Goal: Task Accomplishment & Management: Use online tool/utility

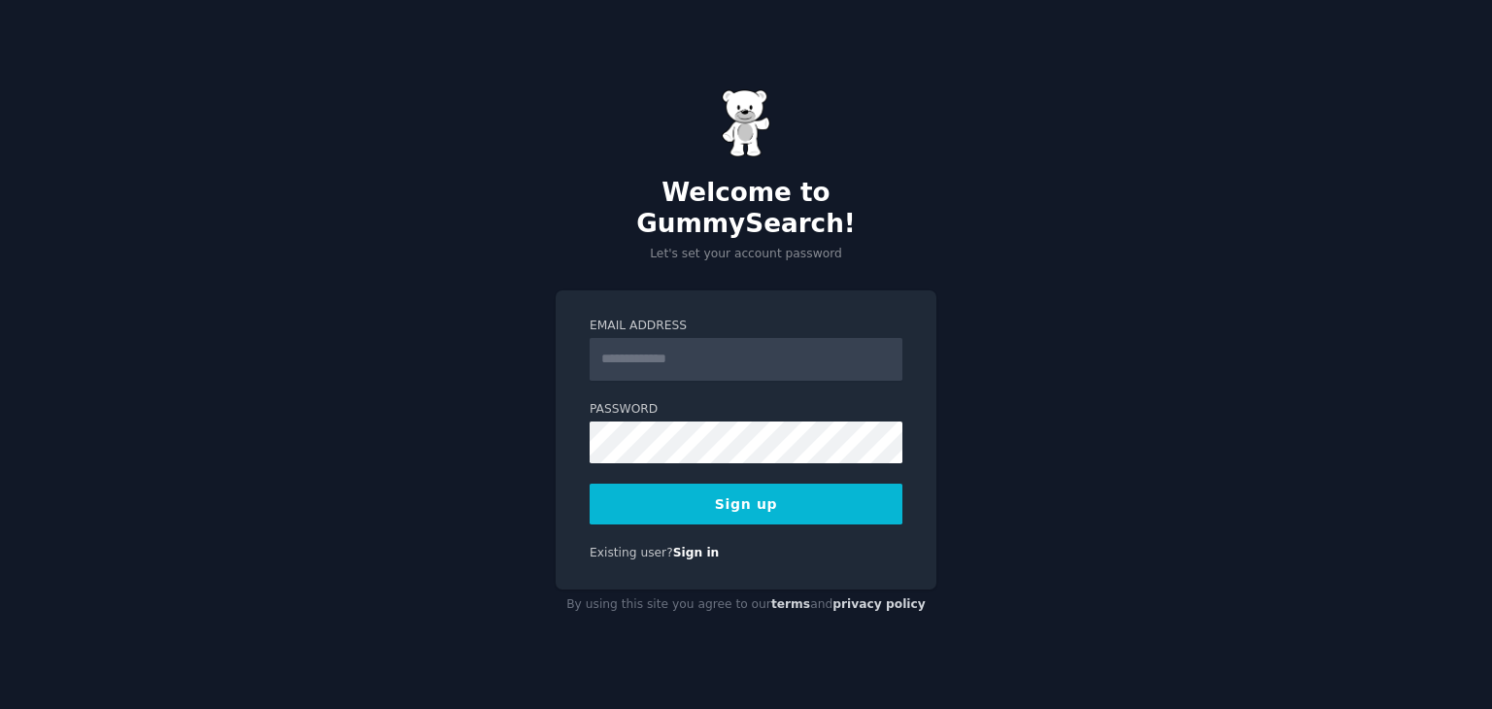
click at [680, 346] on input "Email Address" at bounding box center [746, 359] width 313 height 43
click at [691, 351] on input "Email Address" at bounding box center [746, 359] width 313 height 43
type input "**********"
click at [694, 491] on button "Sign up" at bounding box center [746, 504] width 313 height 41
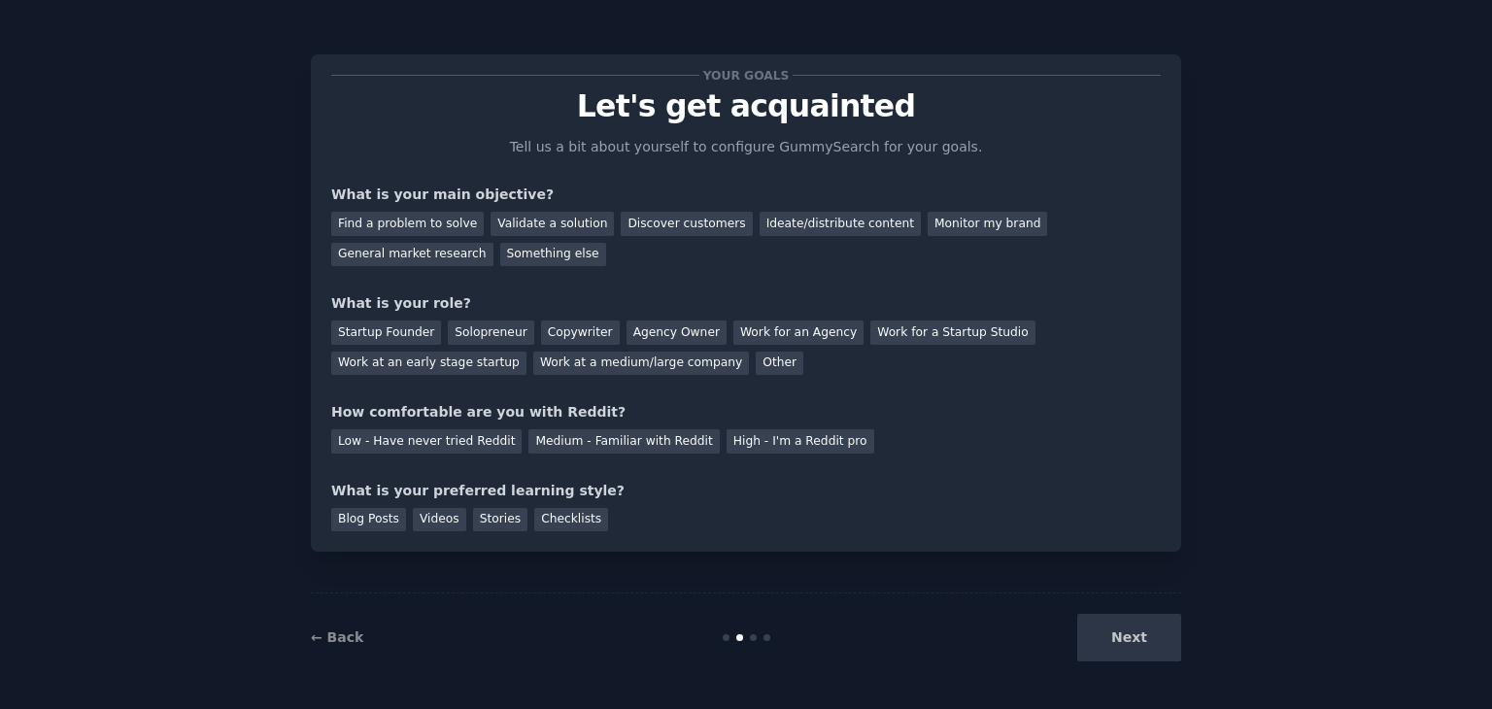
click at [1135, 626] on div "Next" at bounding box center [1036, 638] width 290 height 48
click at [346, 222] on div "Find a problem to solve" at bounding box center [407, 224] width 152 height 24
click at [520, 223] on div "Validate a solution" at bounding box center [552, 224] width 123 height 24
click at [623, 238] on div "Find a problem to solve Validate a solution Discover customers Ideate/distribut…" at bounding box center [746, 235] width 830 height 61
click at [633, 225] on div "Discover customers" at bounding box center [686, 224] width 131 height 24
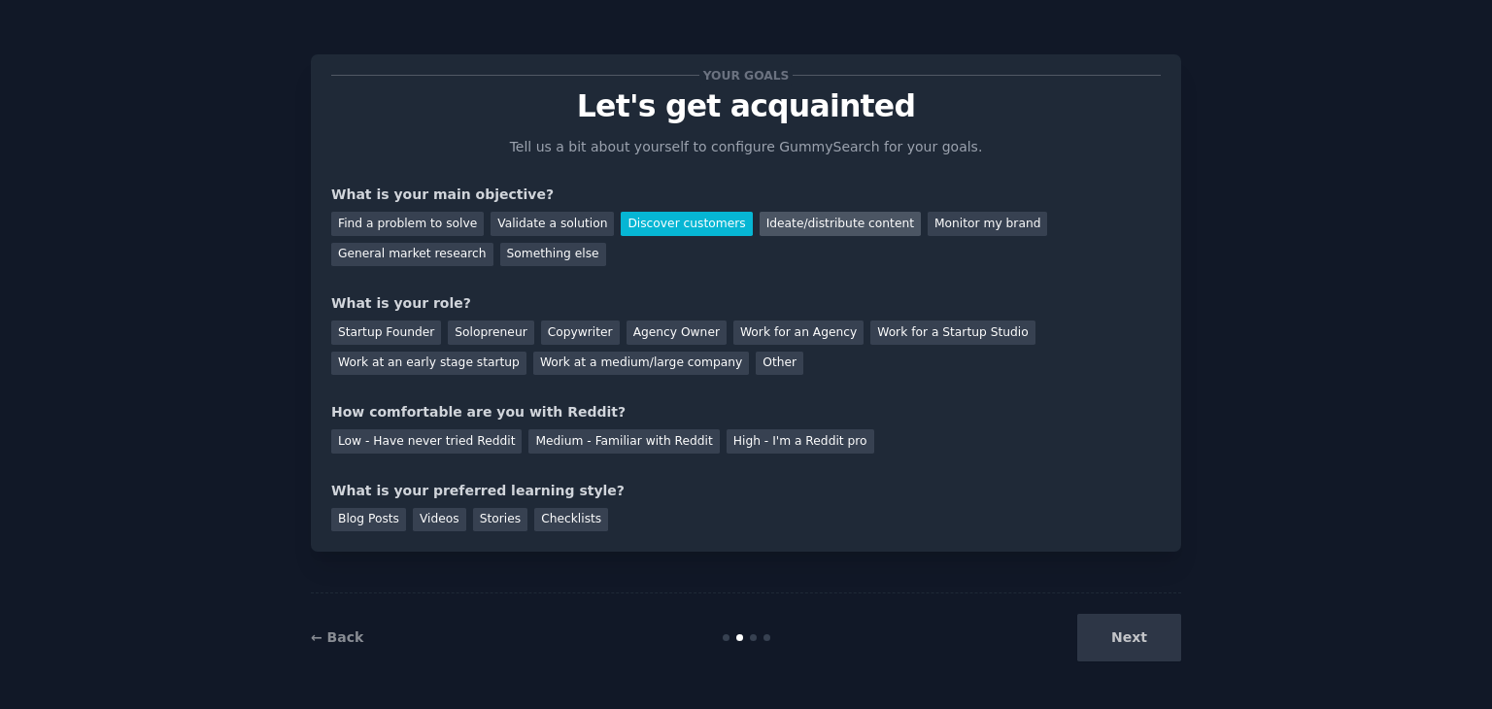
click at [760, 222] on div "Ideate/distribute content" at bounding box center [840, 224] width 161 height 24
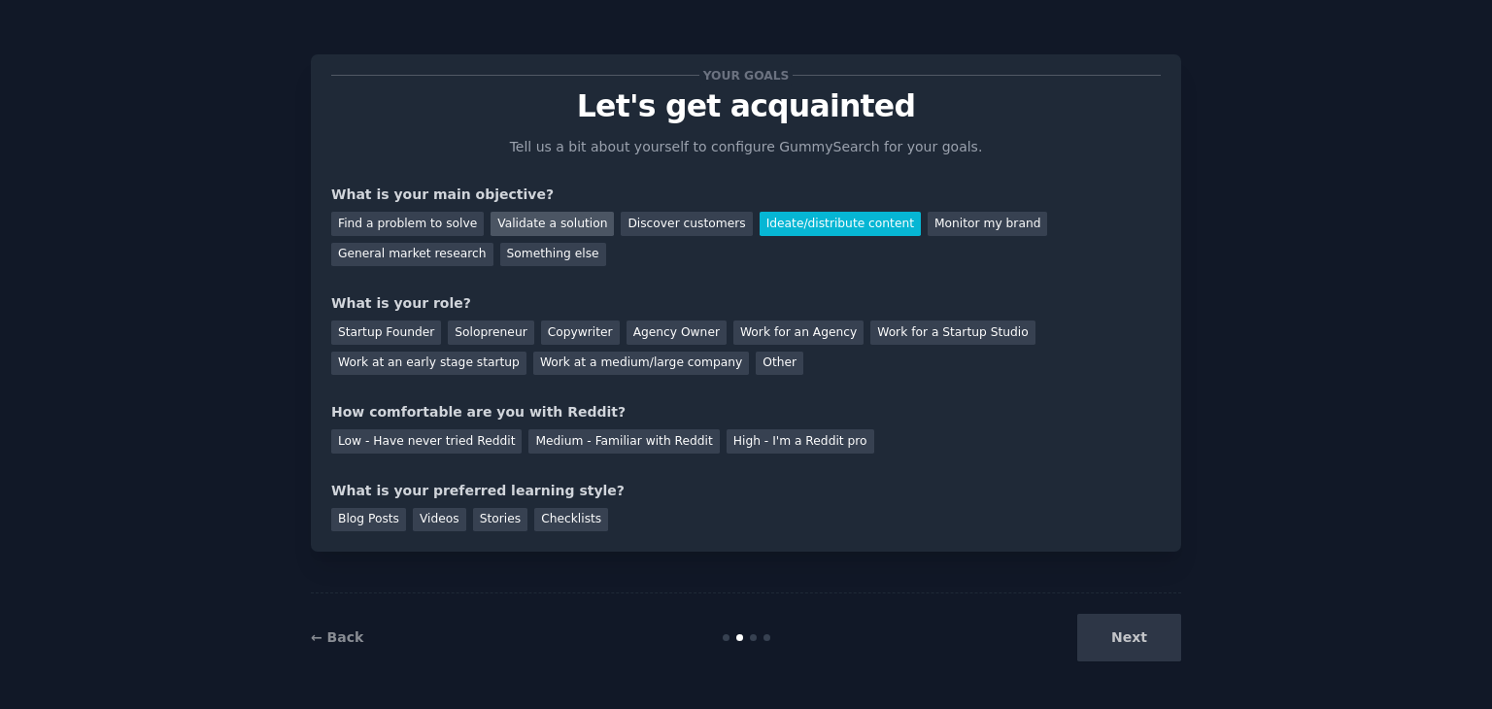
click at [552, 222] on div "Validate a solution" at bounding box center [552, 224] width 123 height 24
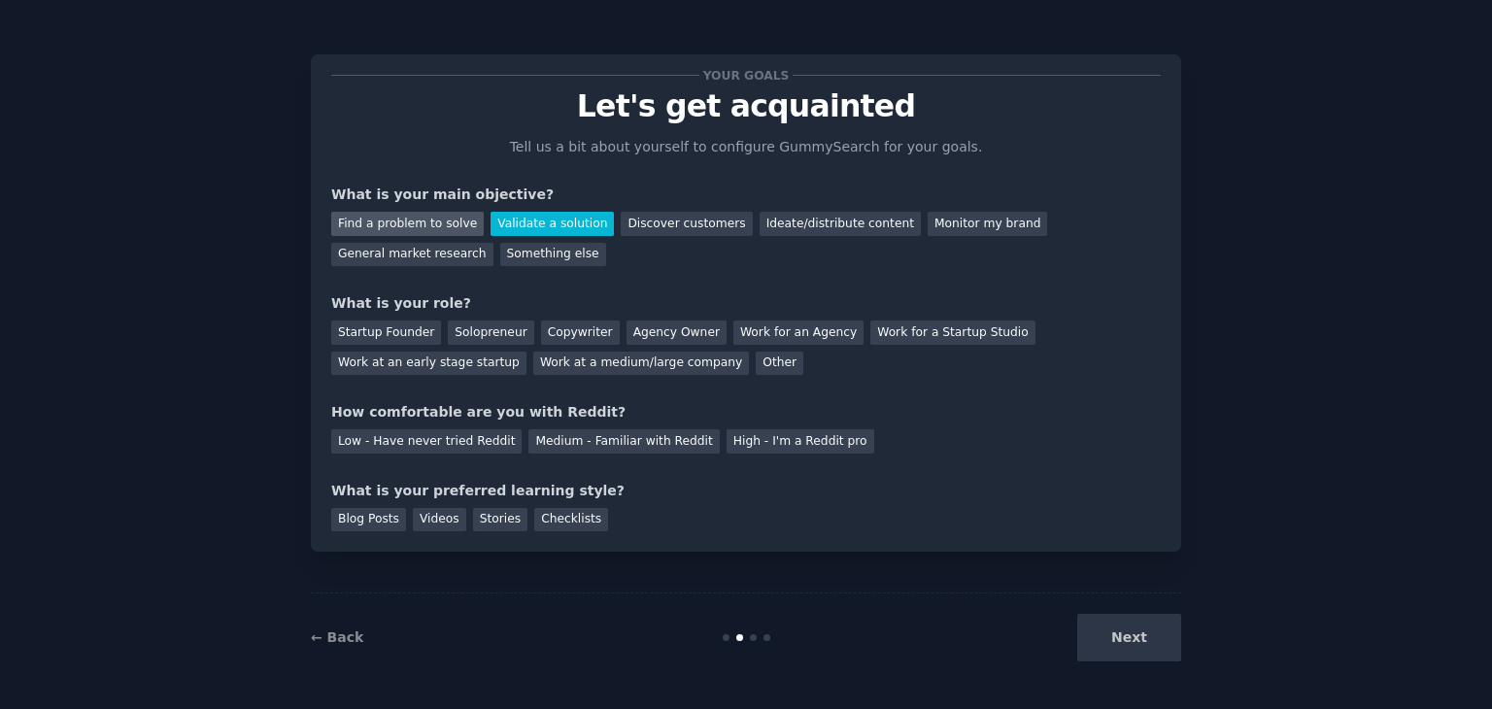
click at [424, 219] on div "Find a problem to solve" at bounding box center [407, 224] width 152 height 24
click at [388, 338] on div "Startup Founder" at bounding box center [386, 333] width 110 height 24
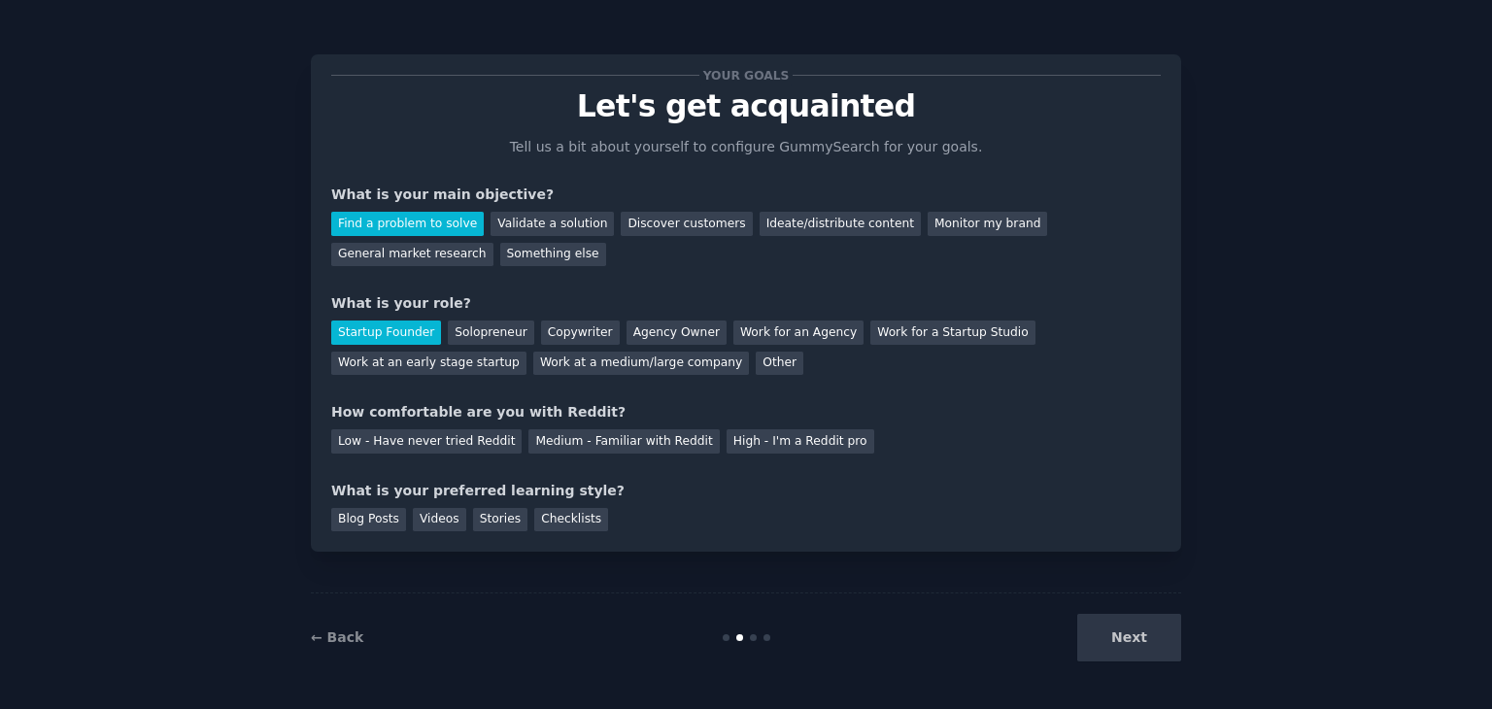
click at [1102, 625] on div "Next" at bounding box center [1036, 638] width 290 height 48
click at [559, 525] on div "Checklists" at bounding box center [571, 520] width 74 height 24
click at [1132, 634] on div "Next" at bounding box center [1036, 638] width 290 height 48
click at [593, 425] on div "Low - Have never tried Reddit Medium - Familiar with Reddit High - I'm a Reddit…" at bounding box center [746, 438] width 830 height 31
click at [614, 436] on div "Medium - Familiar with Reddit" at bounding box center [623, 441] width 190 height 24
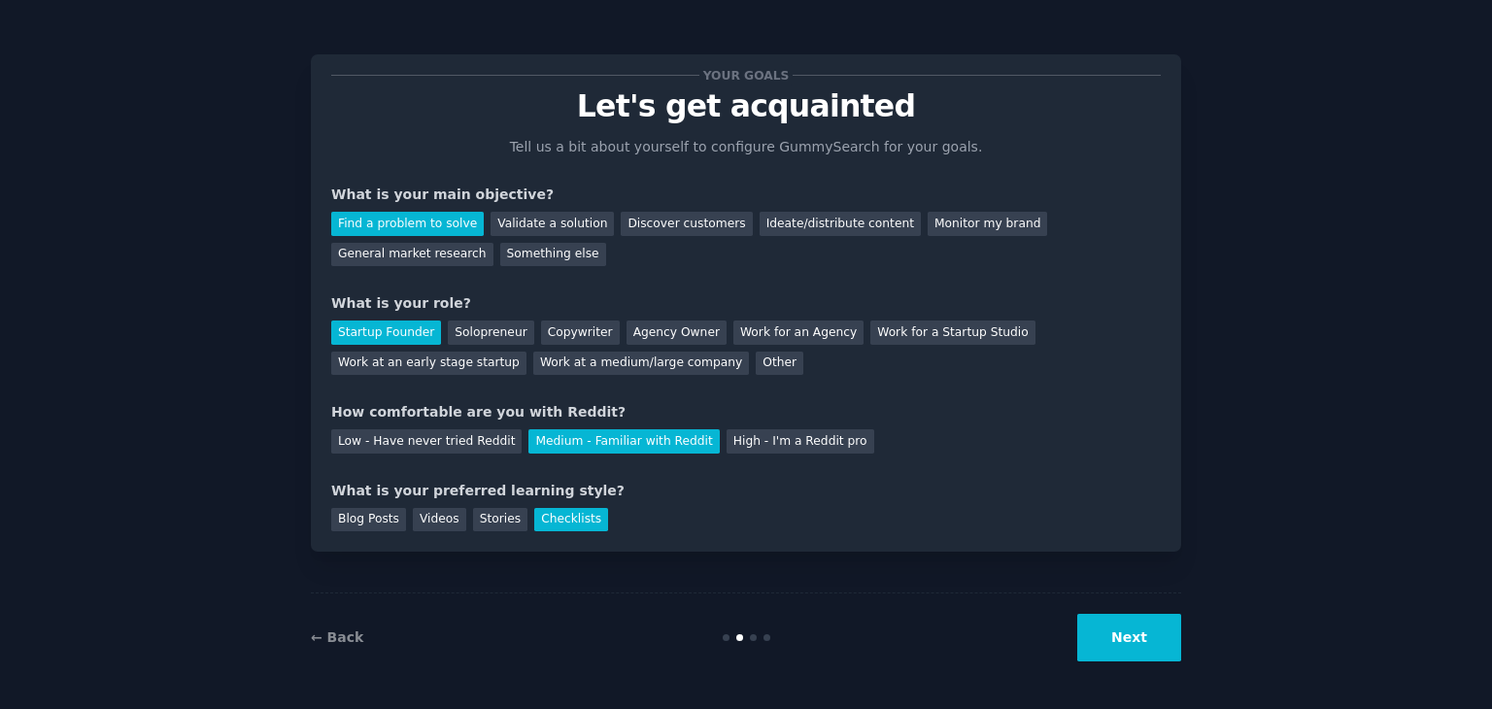
click at [1135, 654] on button "Next" at bounding box center [1129, 638] width 104 height 48
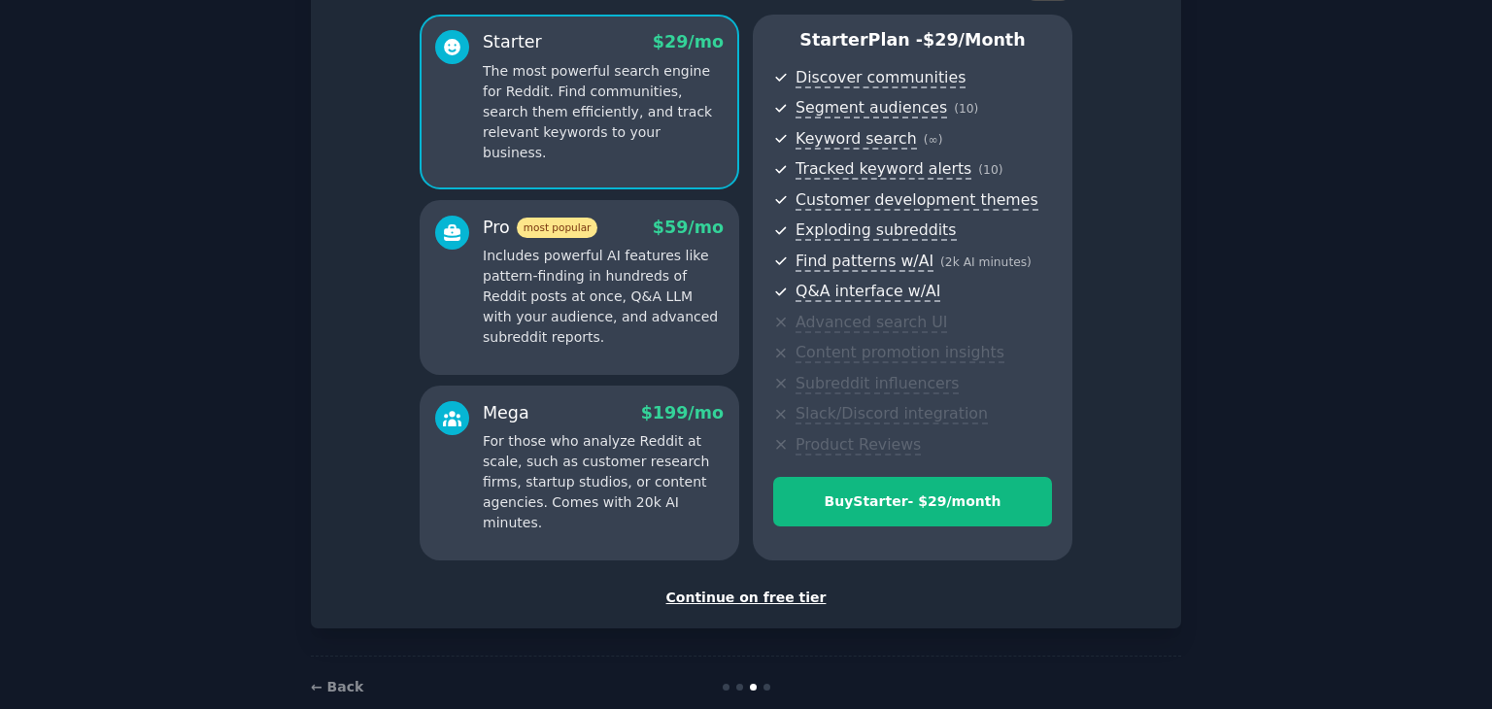
scroll to position [161, 0]
click at [729, 597] on div "Continue on free tier" at bounding box center [746, 596] width 830 height 20
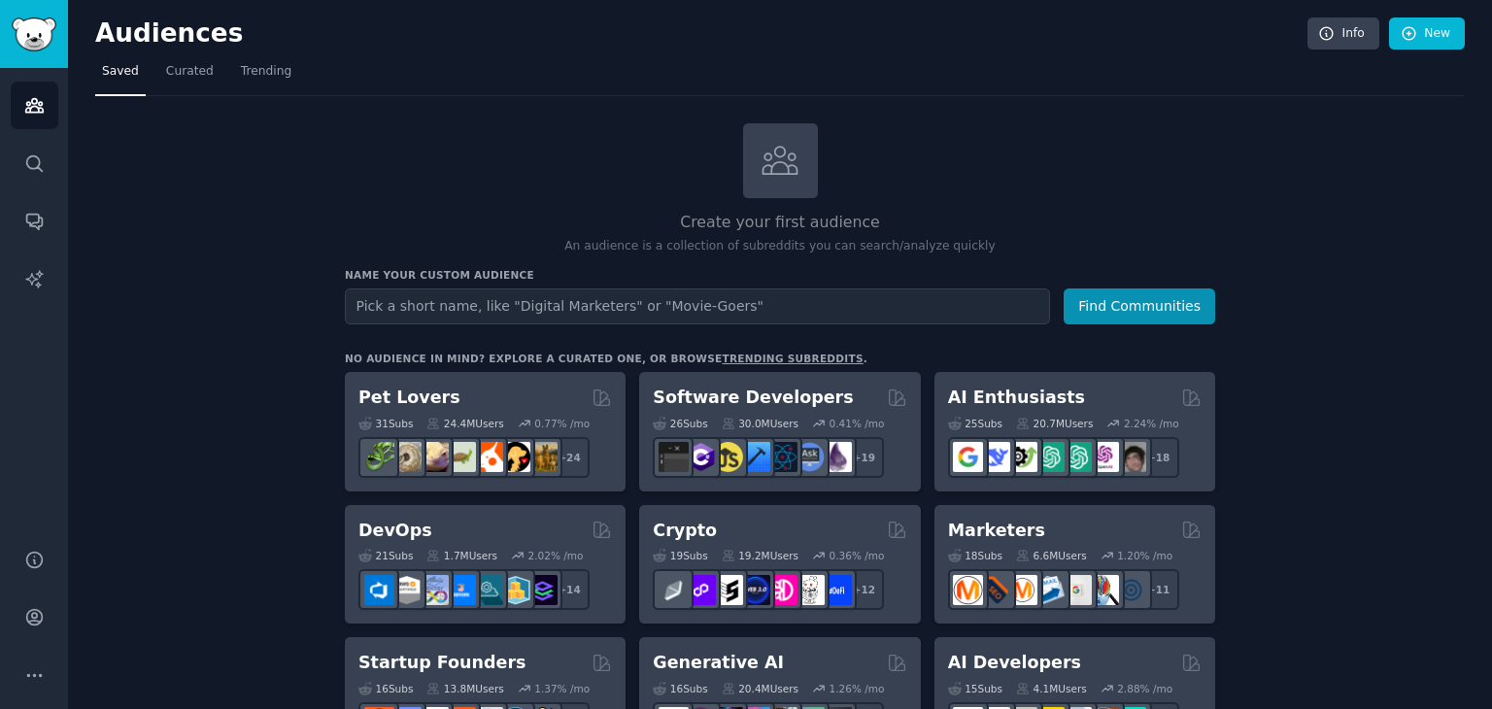
click at [696, 312] on input "text" at bounding box center [697, 306] width 705 height 36
click at [1064, 288] on button "Find Communities" at bounding box center [1140, 306] width 152 height 36
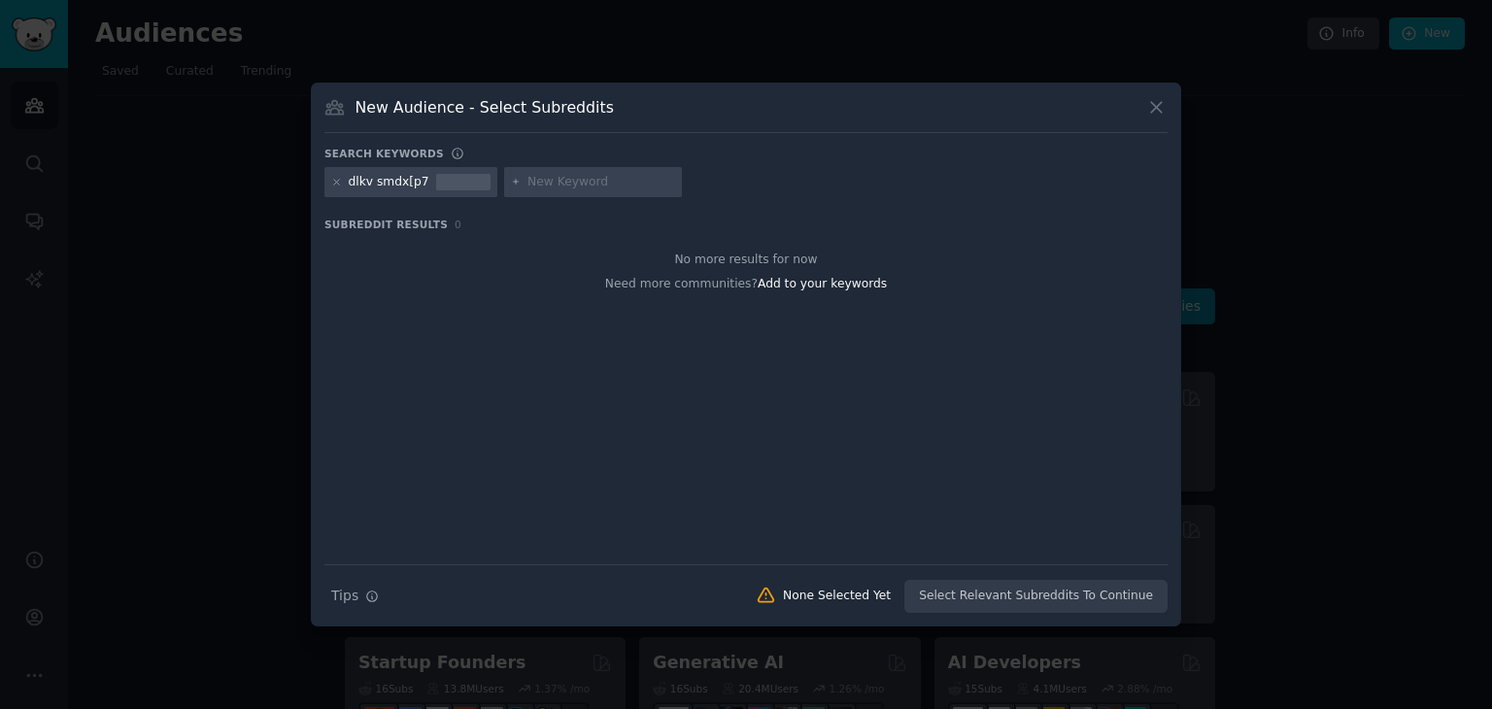
click at [1172, 100] on div "New Audience - Select Subreddits Search keywords dlkv smdx[p7 Subreddit Results…" at bounding box center [746, 355] width 870 height 545
click at [1155, 99] on icon at bounding box center [1156, 107] width 20 height 20
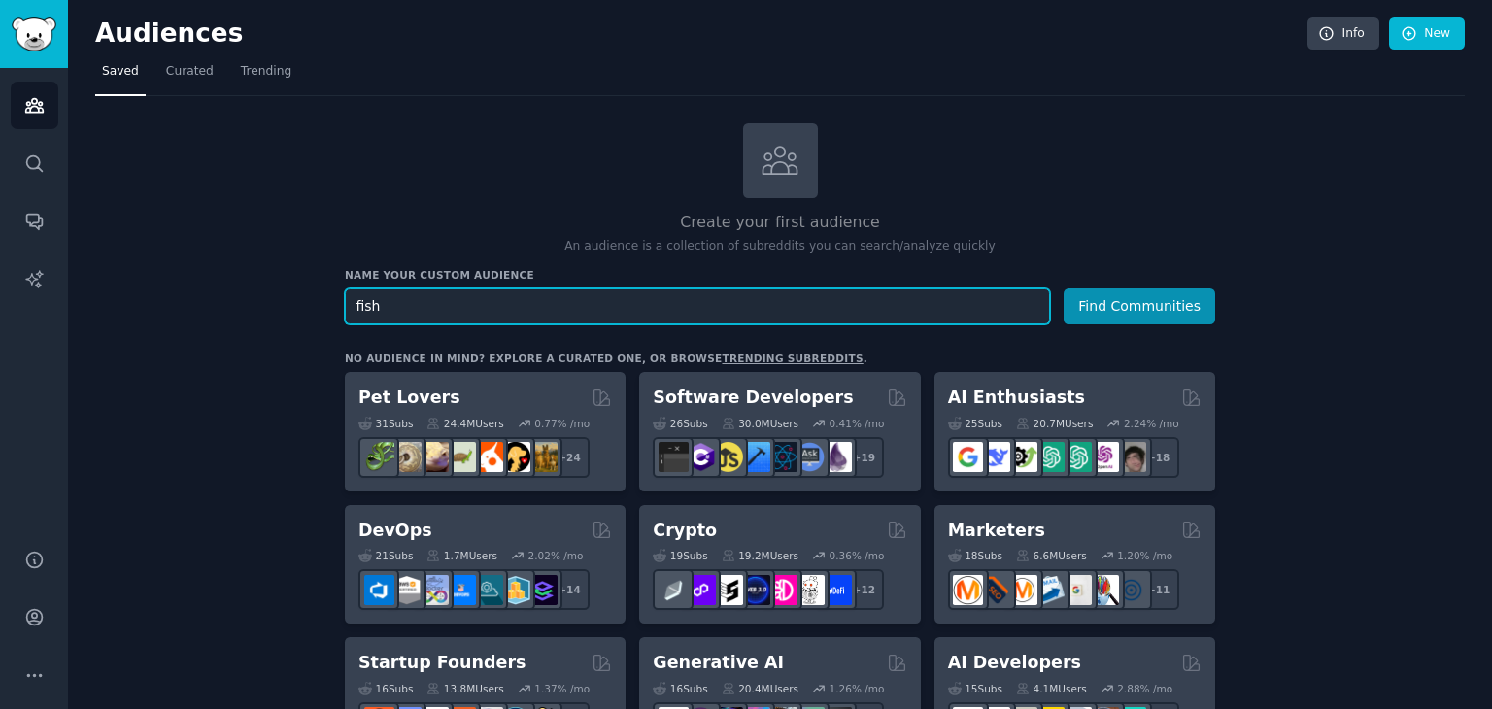
type input "fish"
click at [1064, 288] on button "Find Communities" at bounding box center [1140, 306] width 152 height 36
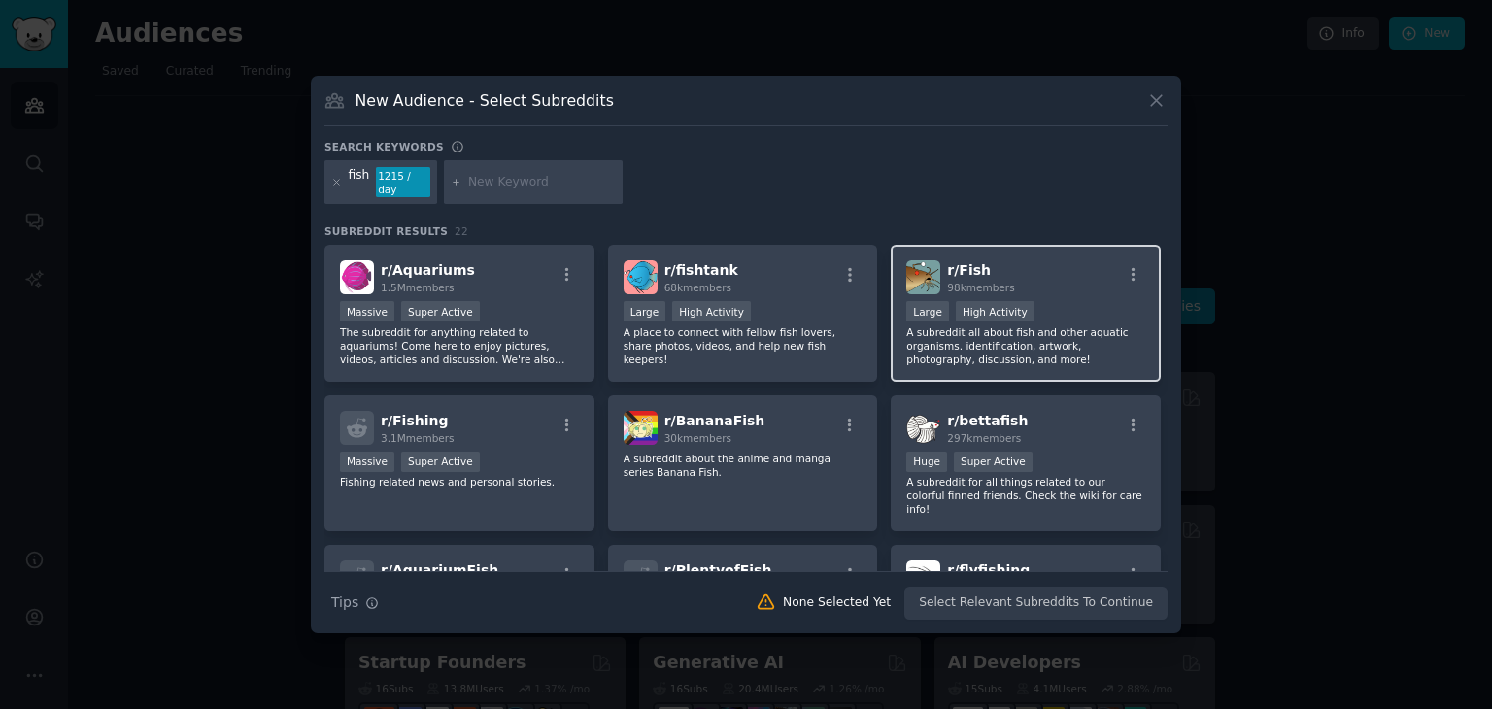
click at [989, 267] on h2 "r/ Fish 98k members" at bounding box center [980, 277] width 67 height 34
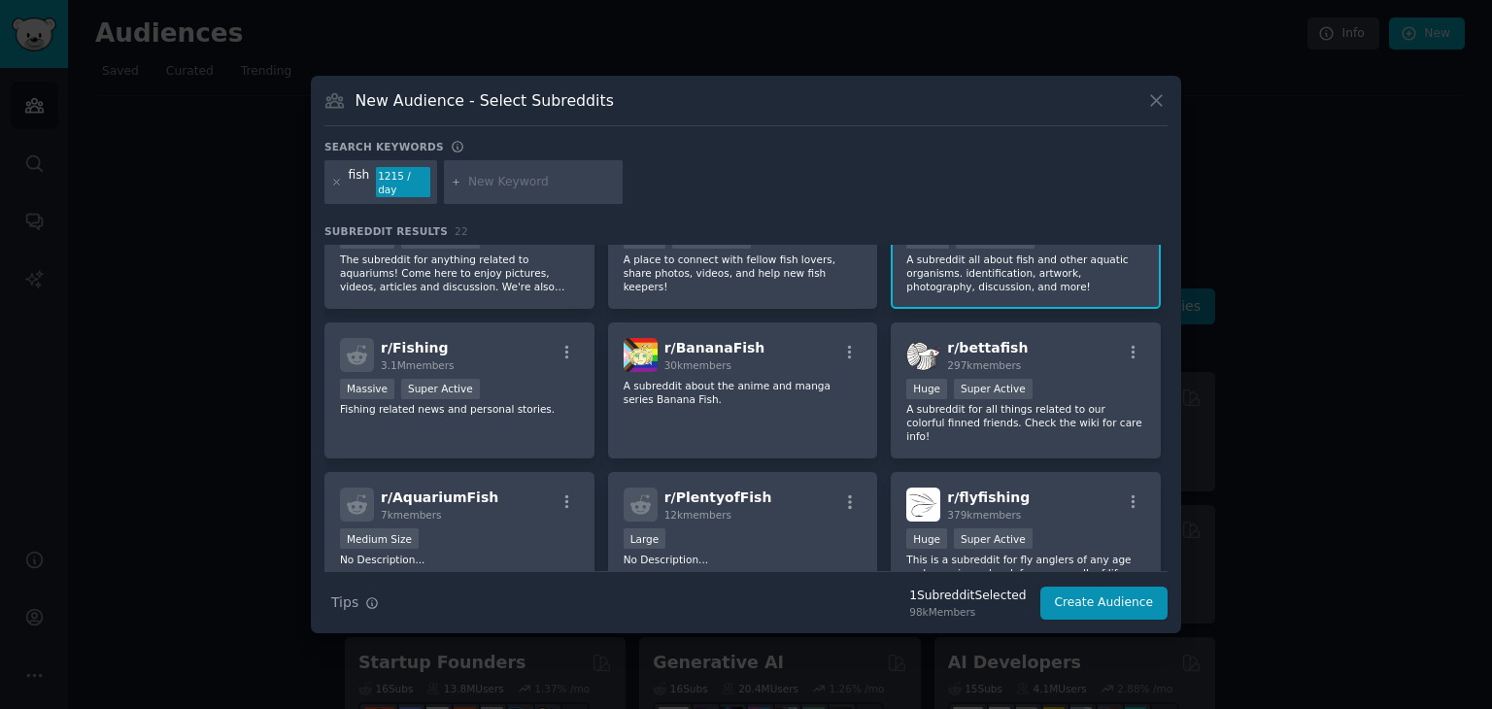
scroll to position [170, 0]
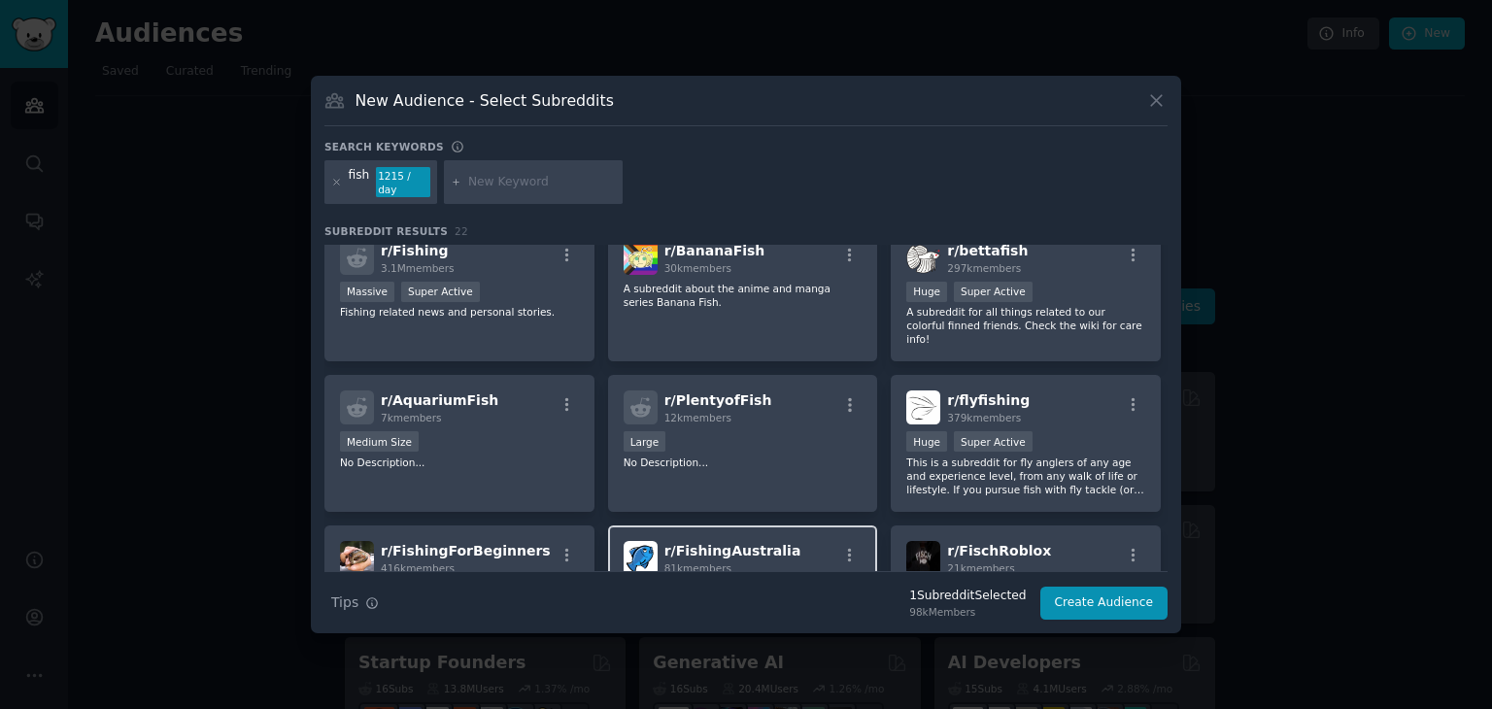
click at [702, 525] on div "r/ FishingAustralia 81k members Large High Activity The subreddit for all fishi…" at bounding box center [743, 593] width 270 height 137
click at [1067, 593] on button "Create Audience" at bounding box center [1104, 603] width 128 height 33
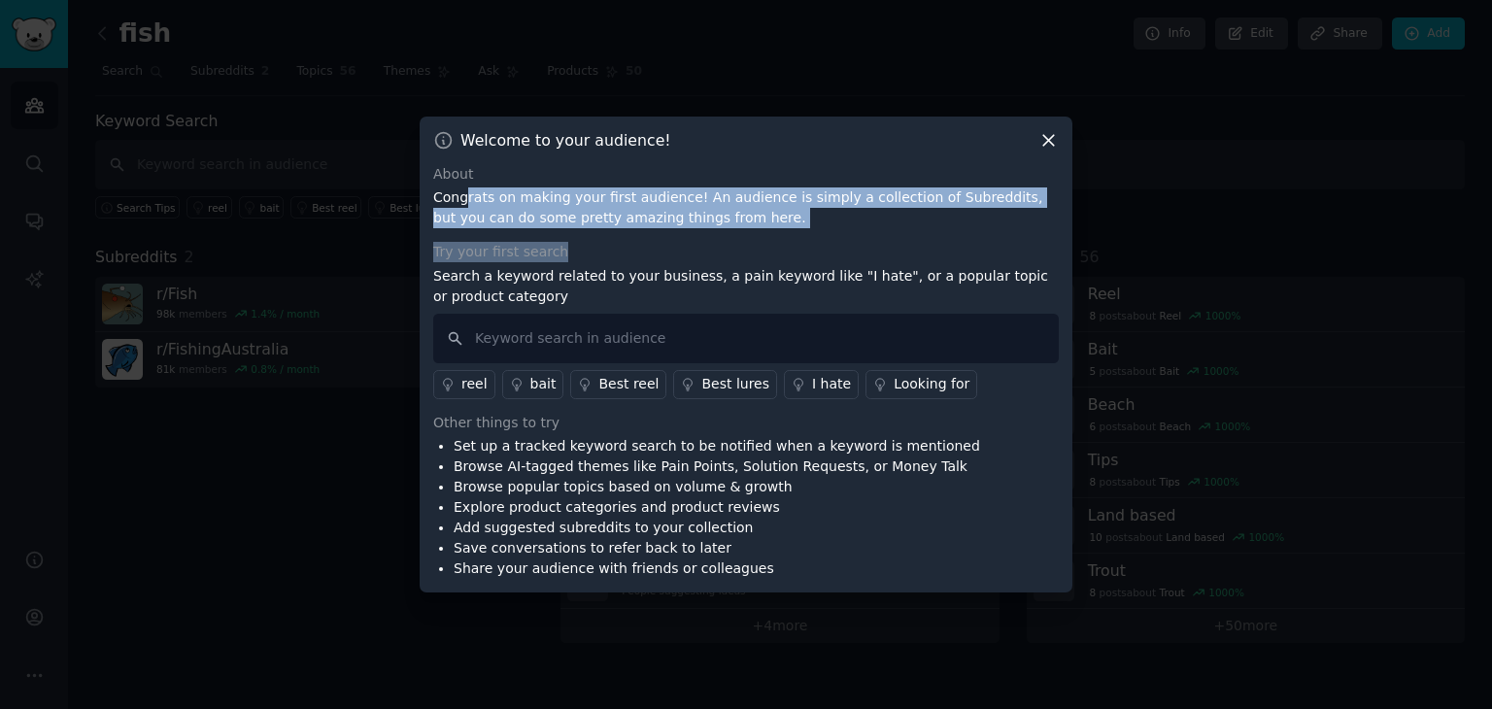
drag, startPoint x: 462, startPoint y: 201, endPoint x: 661, endPoint y: 237, distance: 201.4
click at [661, 237] on div "About Congrats on making your first audience! An audience is simply a collectio…" at bounding box center [746, 372] width 626 height 416
click at [1049, 132] on icon at bounding box center [1048, 140] width 20 height 20
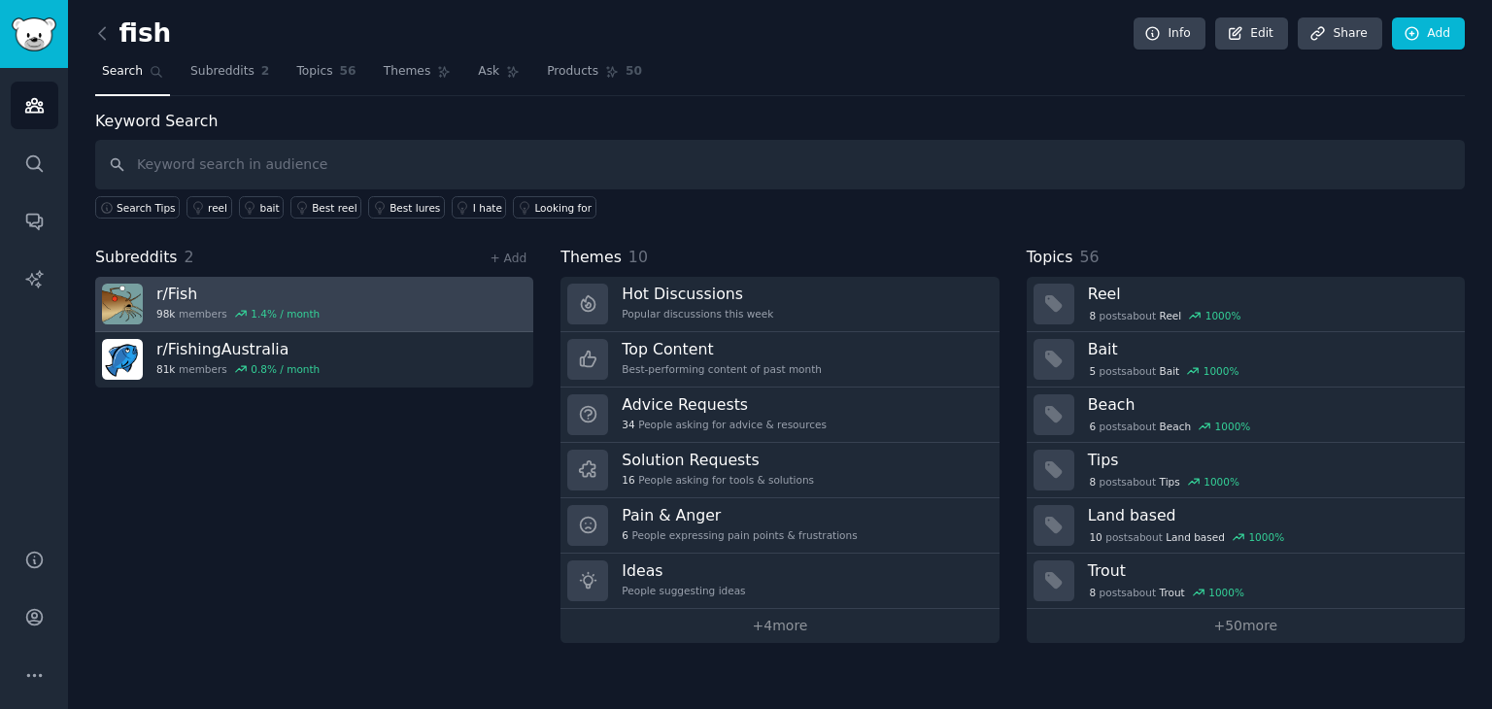
click at [174, 293] on h3 "r/ Fish" at bounding box center [237, 294] width 163 height 20
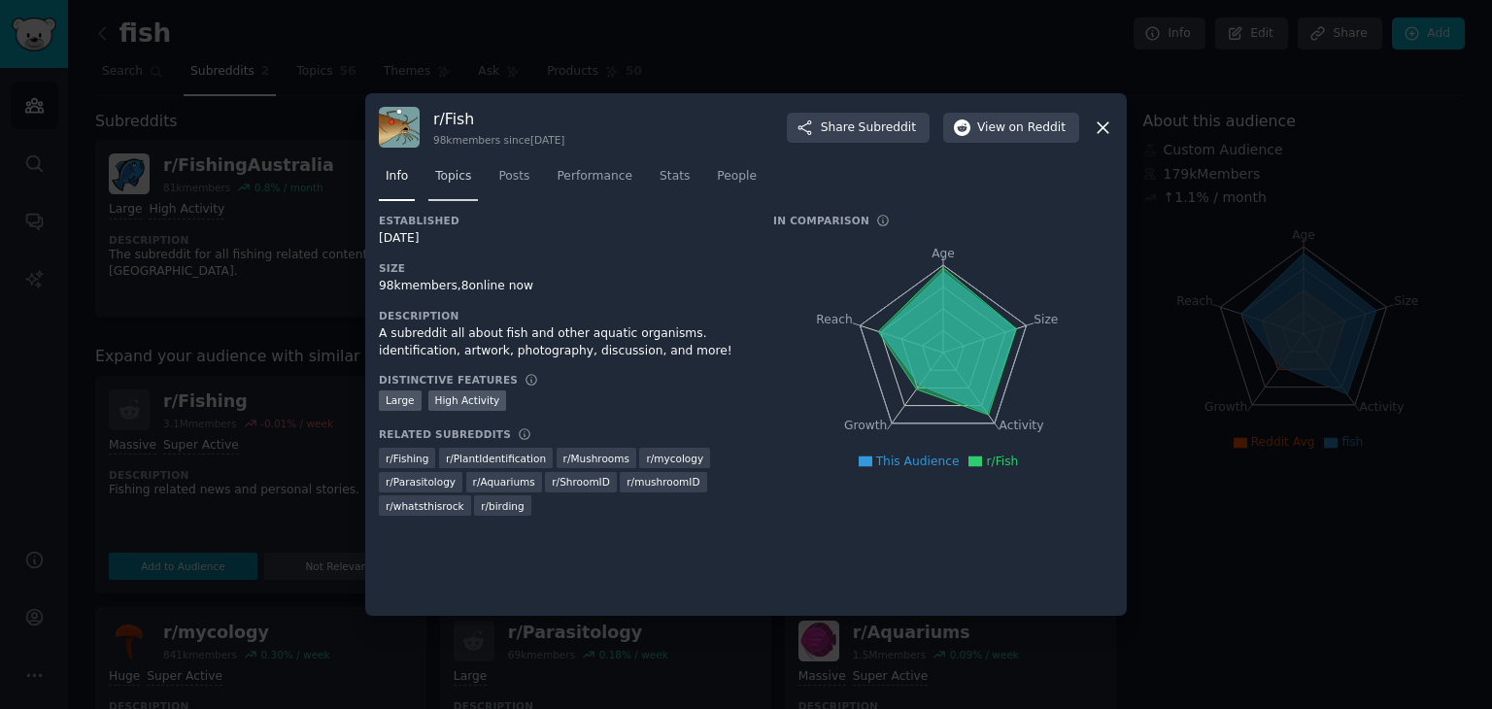
click at [448, 187] on link "Topics" at bounding box center [453, 181] width 50 height 40
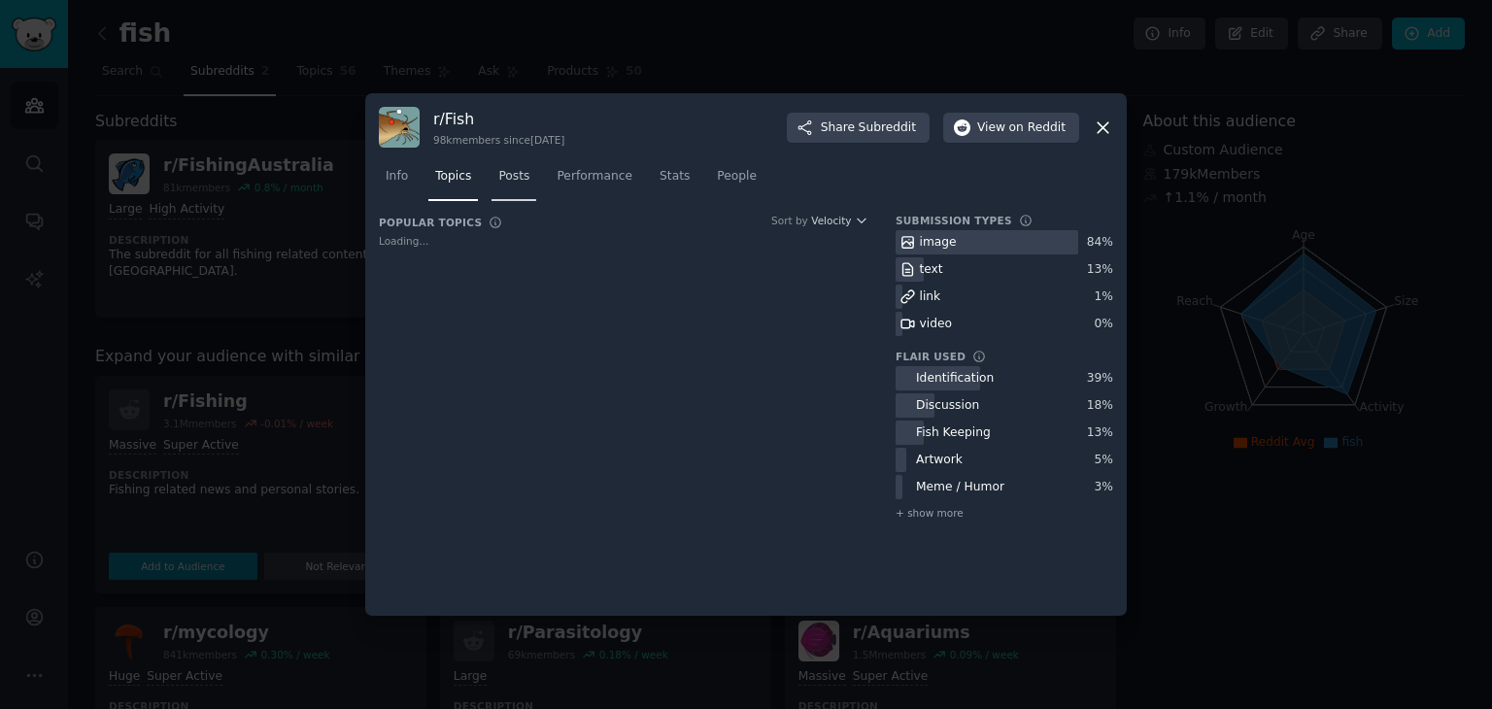
click at [521, 182] on span "Posts" at bounding box center [513, 176] width 31 height 17
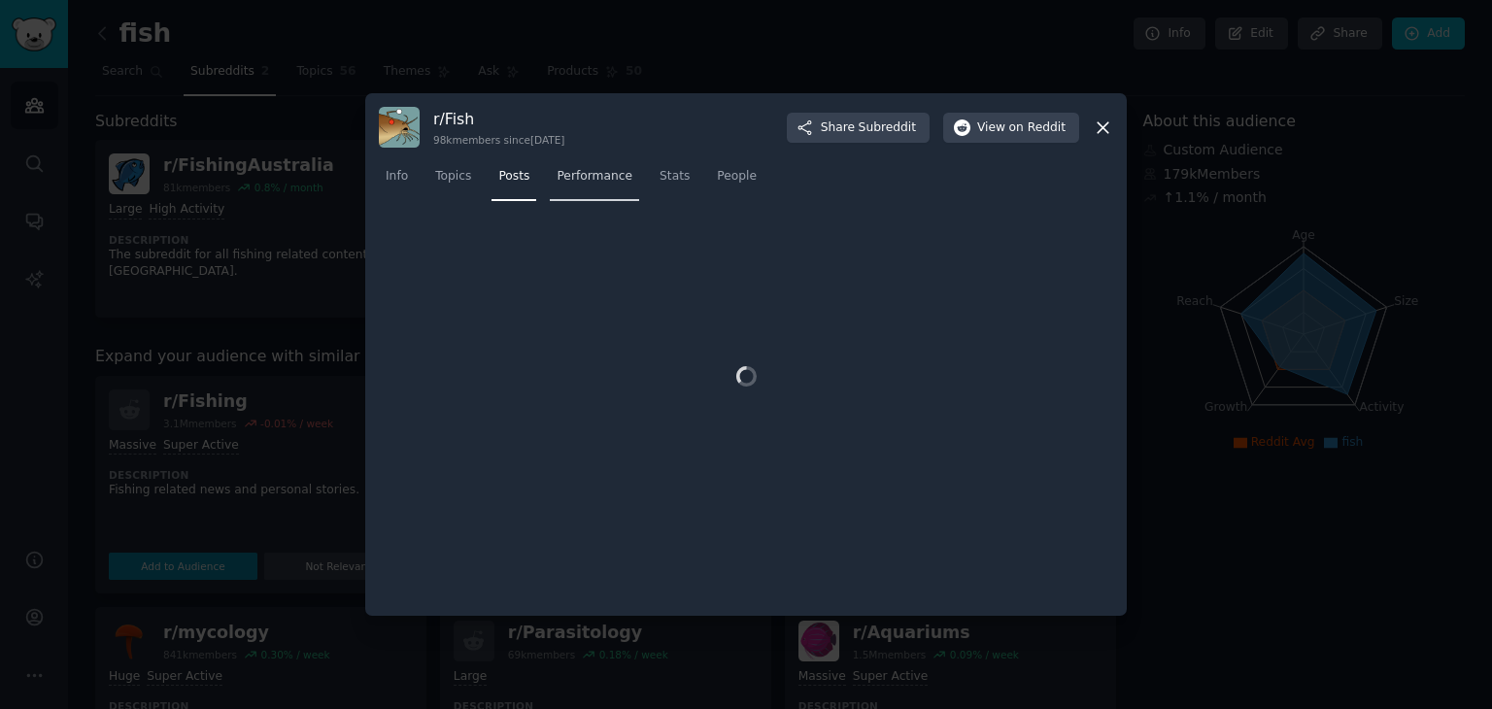
click at [559, 182] on div "Info Topics Posts Performance Stats People" at bounding box center [746, 181] width 734 height 66
